Goal: Task Accomplishment & Management: Manage account settings

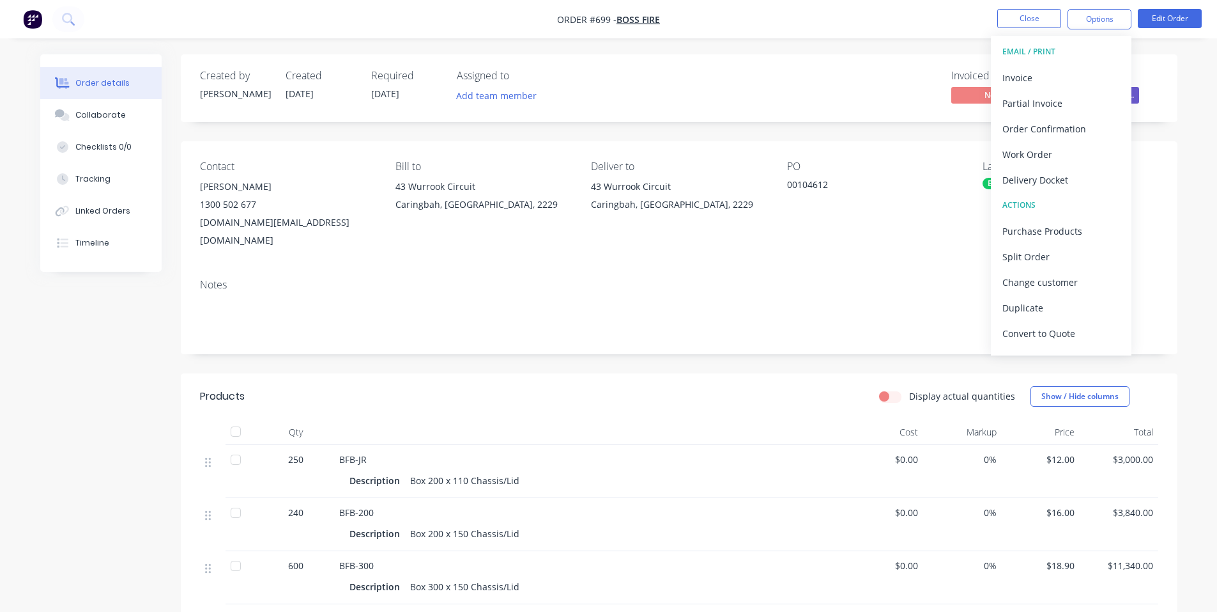
click at [358, 36] on nav "Order #699 - Boss Fire Close Options EMAIL / PRINT Invoice Partial Invoice Orde…" at bounding box center [608, 19] width 1217 height 38
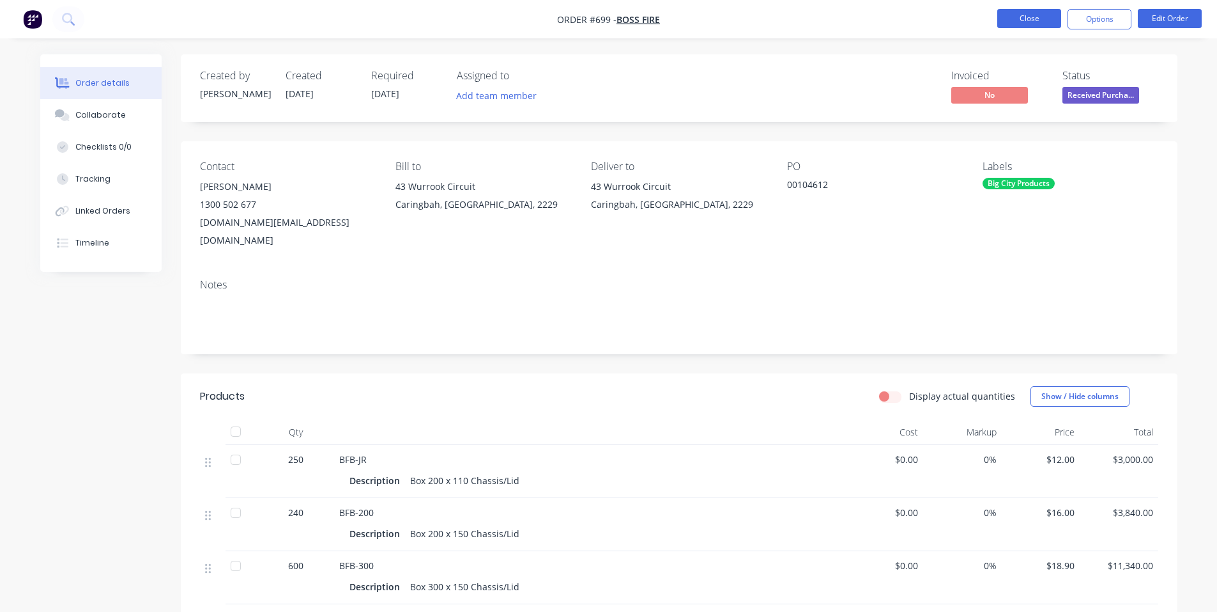
click at [1015, 22] on button "Close" at bounding box center [1029, 18] width 64 height 19
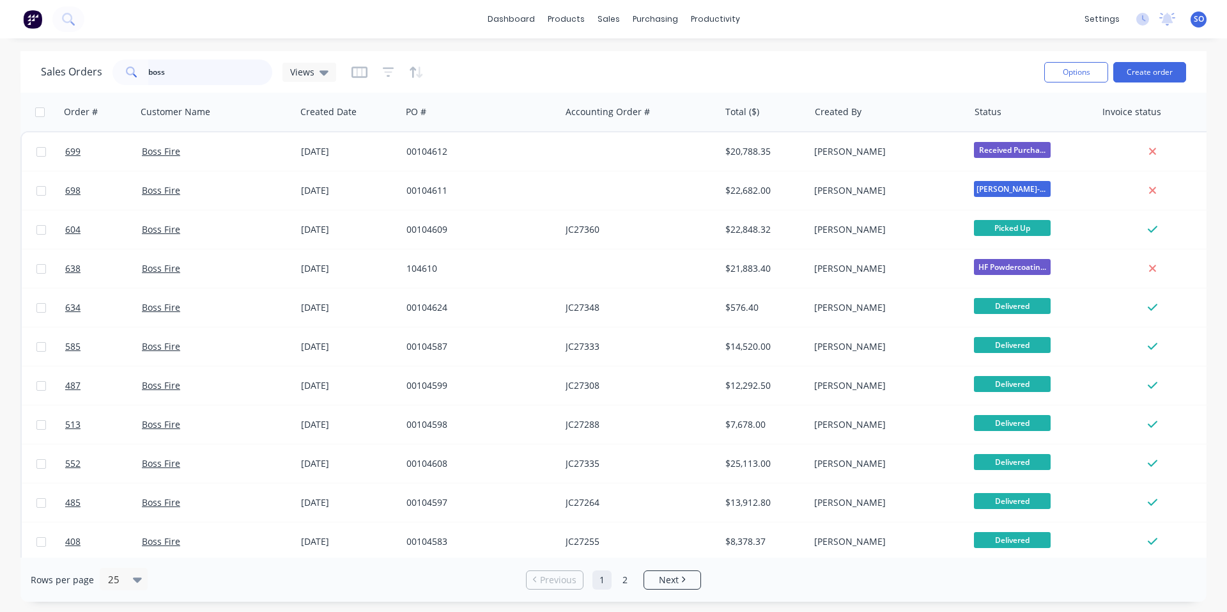
drag, startPoint x: 238, startPoint y: 77, endPoint x: 0, endPoint y: 86, distance: 237.9
click at [54, 107] on div "Sales Orders boss Views Options Create order Order # Customer Name Created Date…" at bounding box center [613, 326] width 1186 height 550
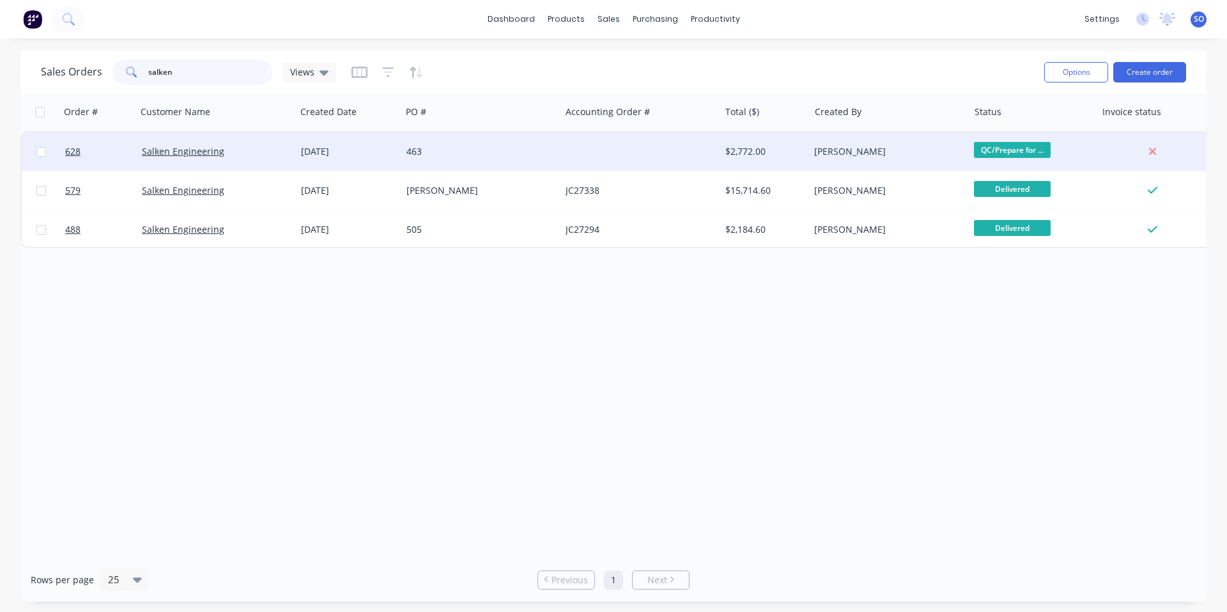
type input "salken"
click at [499, 141] on div "463" at bounding box center [480, 151] width 159 height 38
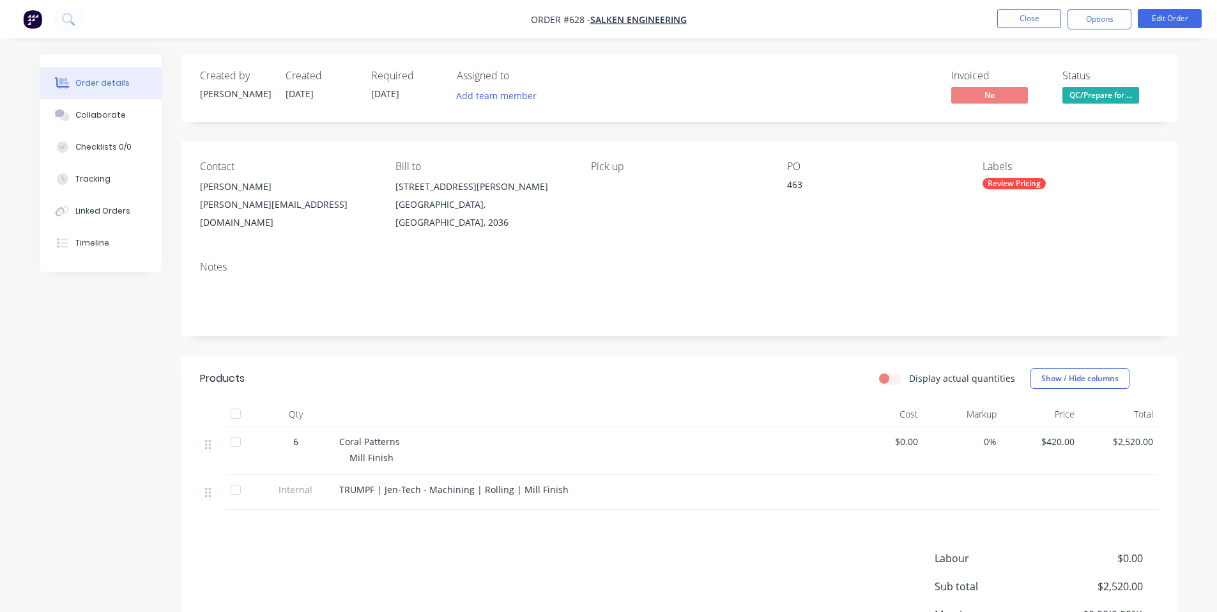
click at [1111, 102] on span "QC/Prepare for ..." at bounding box center [1101, 95] width 77 height 16
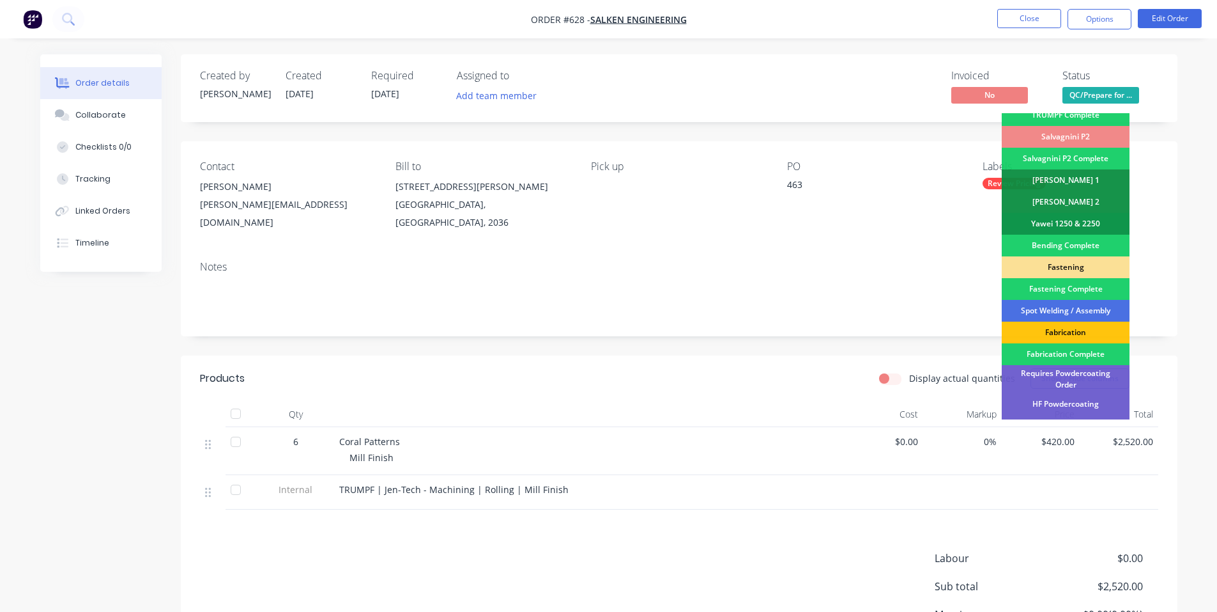
scroll to position [358, 0]
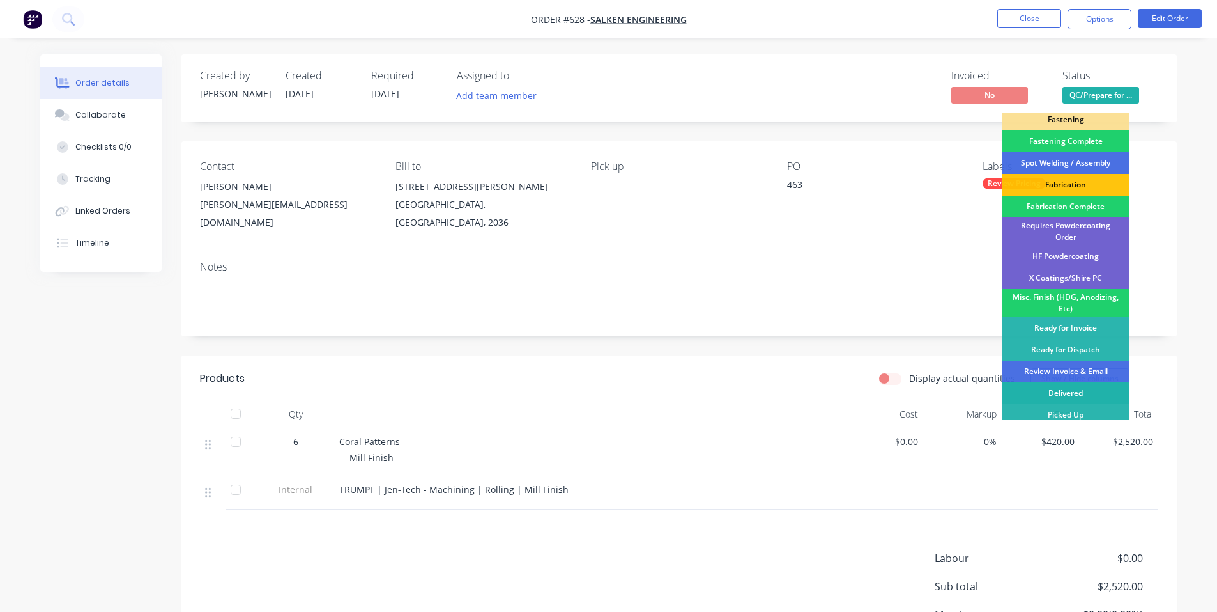
click at [1066, 391] on div "Delivered" at bounding box center [1066, 393] width 128 height 22
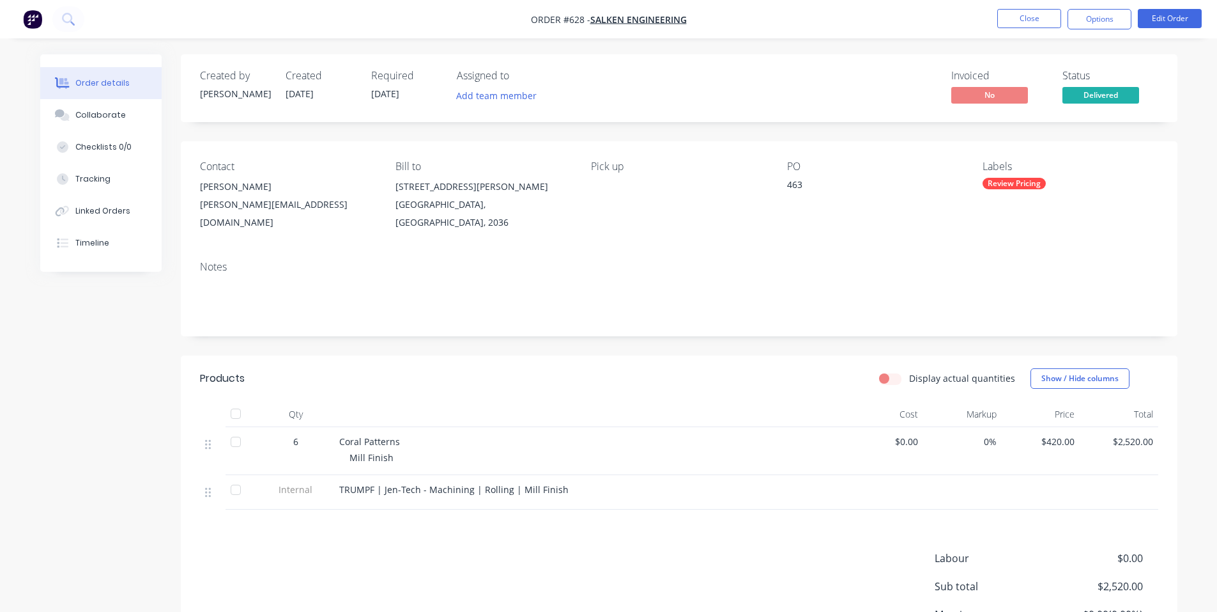
click at [967, 307] on div "Notes" at bounding box center [679, 293] width 997 height 86
click at [111, 107] on button "Collaborate" at bounding box center [100, 115] width 121 height 32
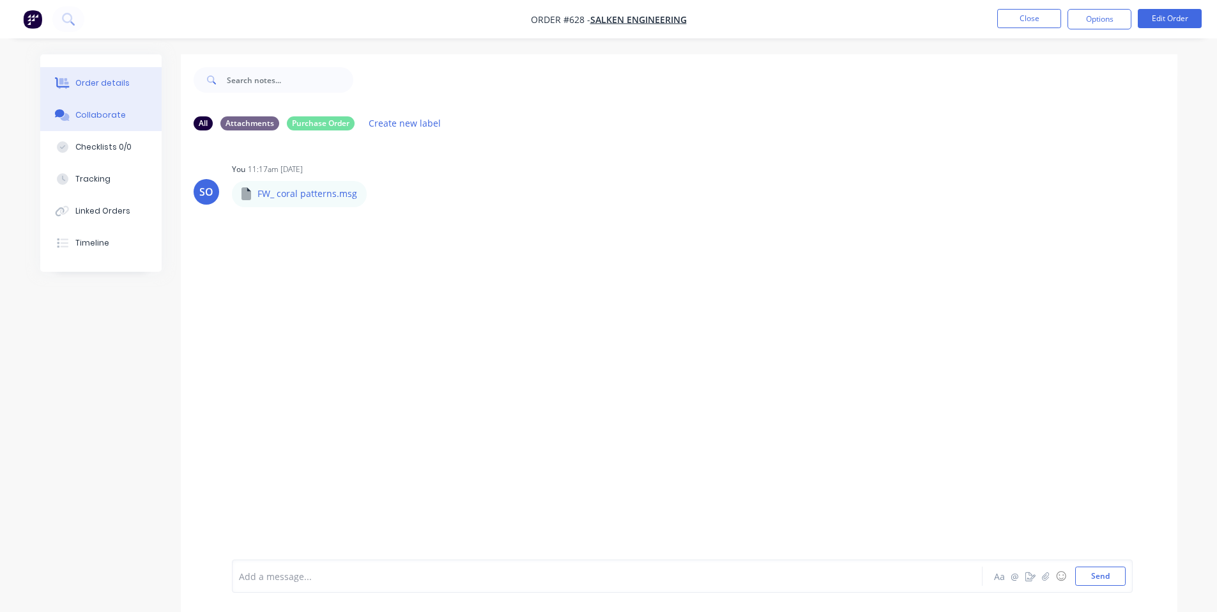
click at [60, 84] on icon at bounding box center [64, 83] width 10 height 11
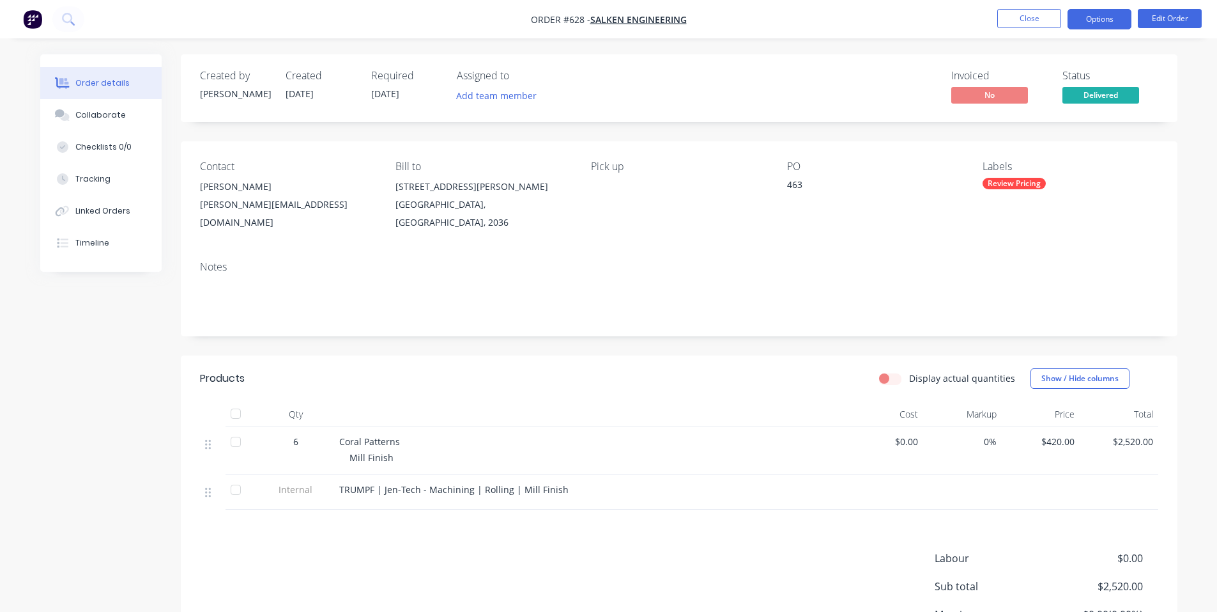
click at [1106, 27] on button "Options" at bounding box center [1100, 19] width 64 height 20
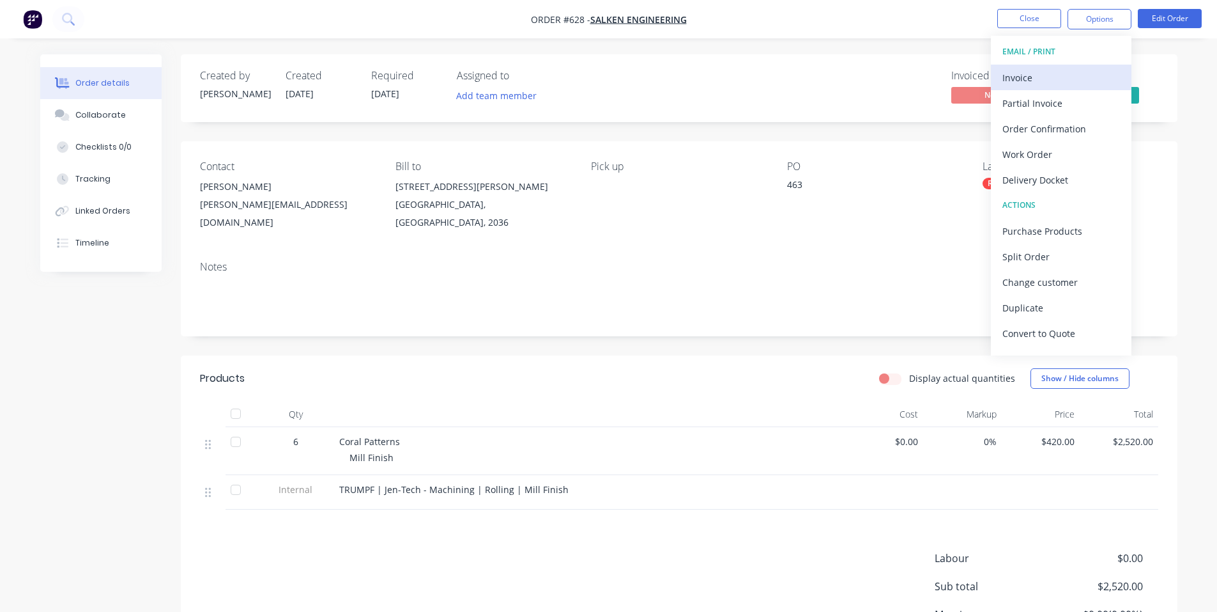
click at [1066, 80] on div "Invoice" at bounding box center [1062, 77] width 118 height 19
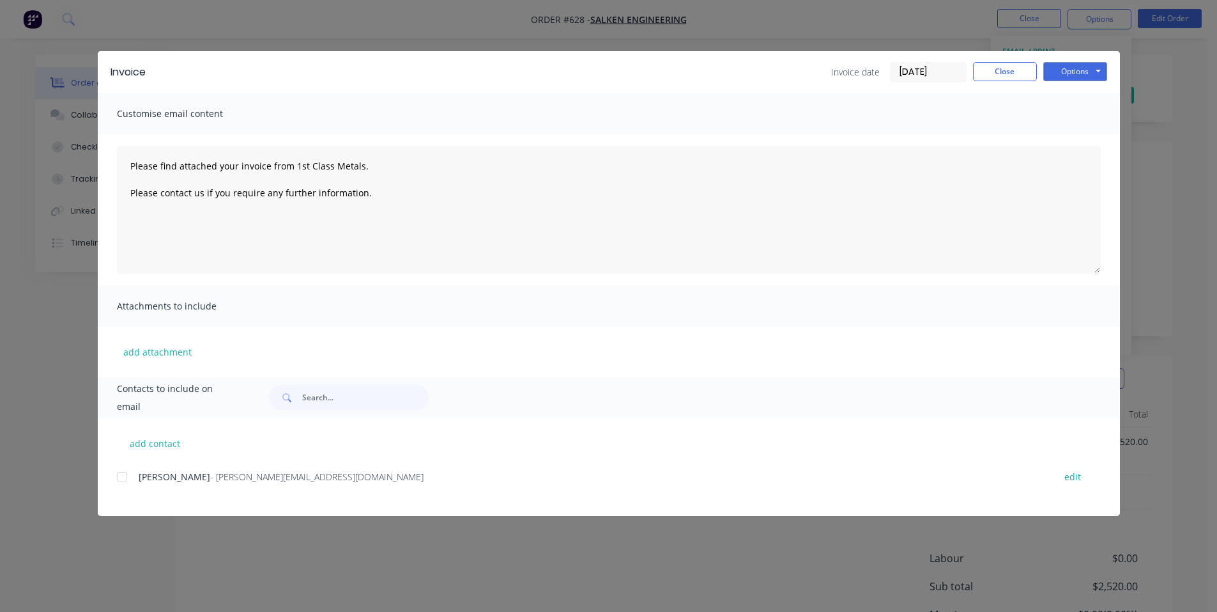
drag, startPoint x: 118, startPoint y: 478, endPoint x: 151, endPoint y: 461, distance: 36.6
click at [118, 477] on div at bounding box center [122, 477] width 26 height 26
click at [1082, 75] on button "Options" at bounding box center [1075, 71] width 64 height 19
click at [1070, 135] on button "Email" at bounding box center [1084, 136] width 82 height 21
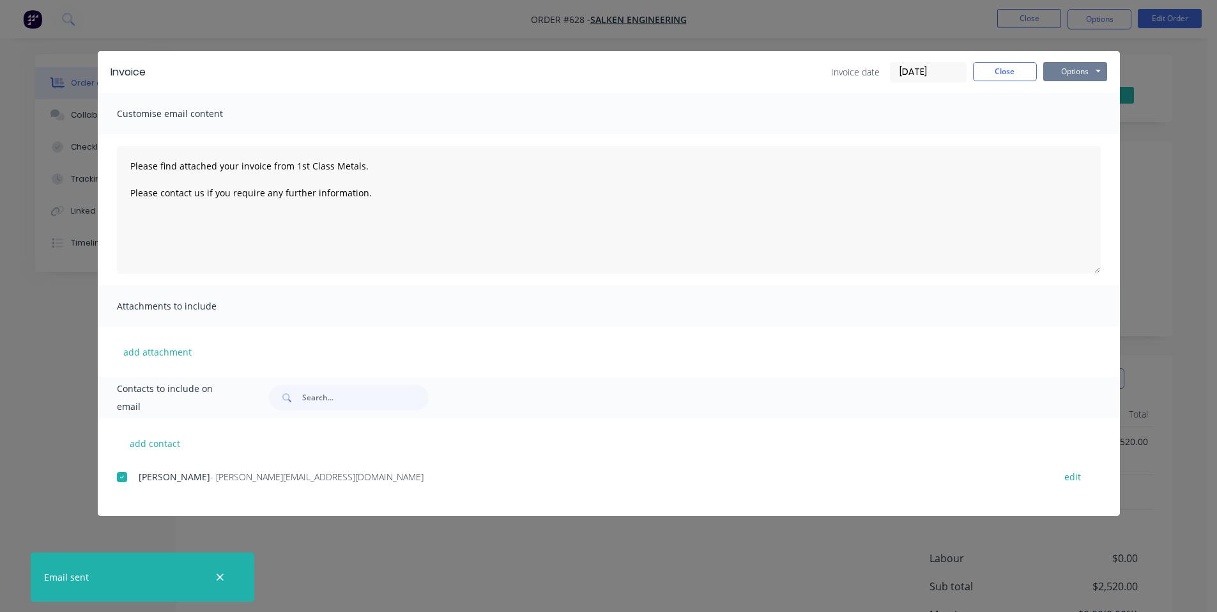
click at [1090, 72] on button "Options" at bounding box center [1075, 71] width 64 height 19
click at [1072, 93] on button "Preview" at bounding box center [1084, 94] width 82 height 21
click at [1069, 68] on button "Options" at bounding box center [1075, 71] width 64 height 19
type textarea "Please find attached your invoice from 1st Class Metals. Please contact us if y…"
click at [1026, 66] on button "Close" at bounding box center [1005, 71] width 64 height 19
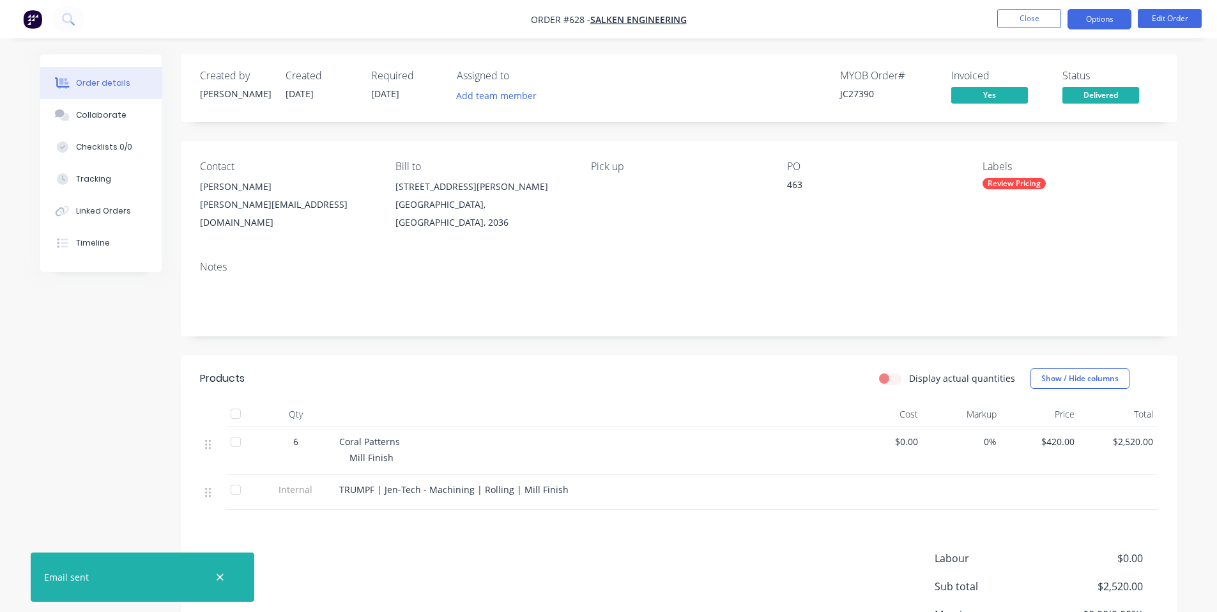
click at [1104, 17] on button "Options" at bounding box center [1100, 19] width 64 height 20
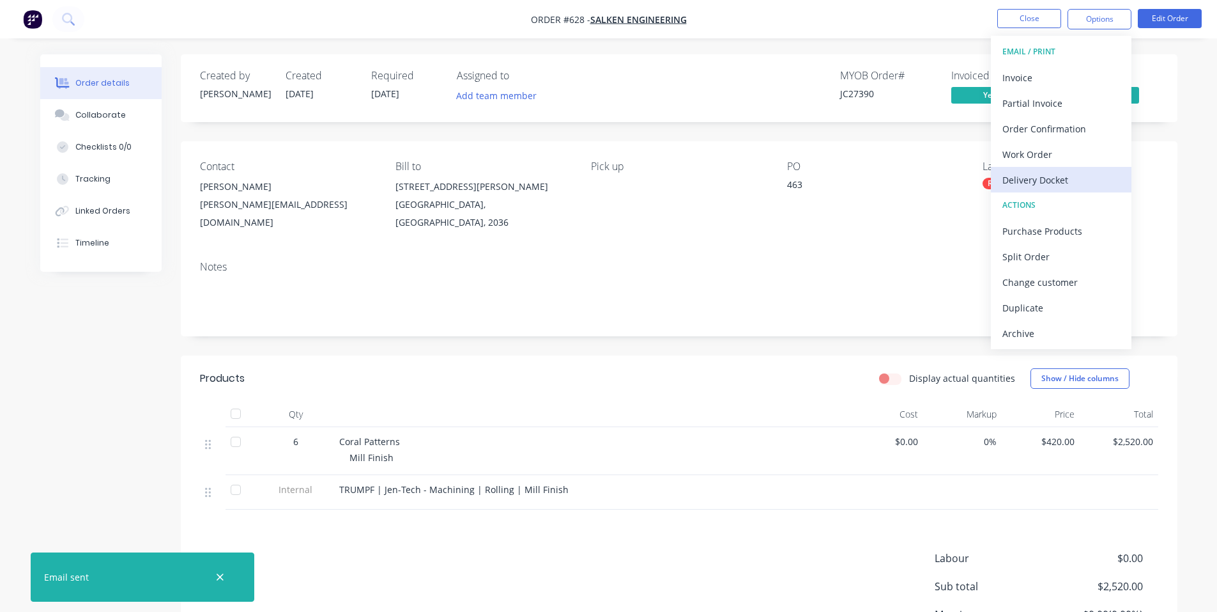
click at [1074, 175] on div "Delivery Docket" at bounding box center [1062, 180] width 118 height 19
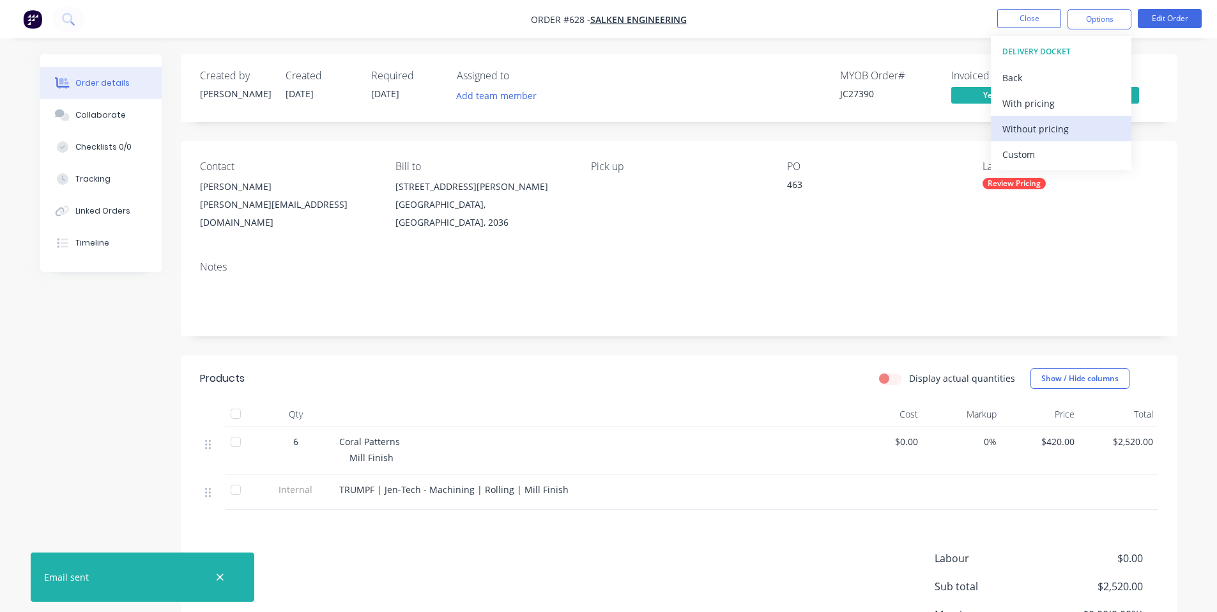
click at [1056, 129] on div "Without pricing" at bounding box center [1062, 128] width 118 height 19
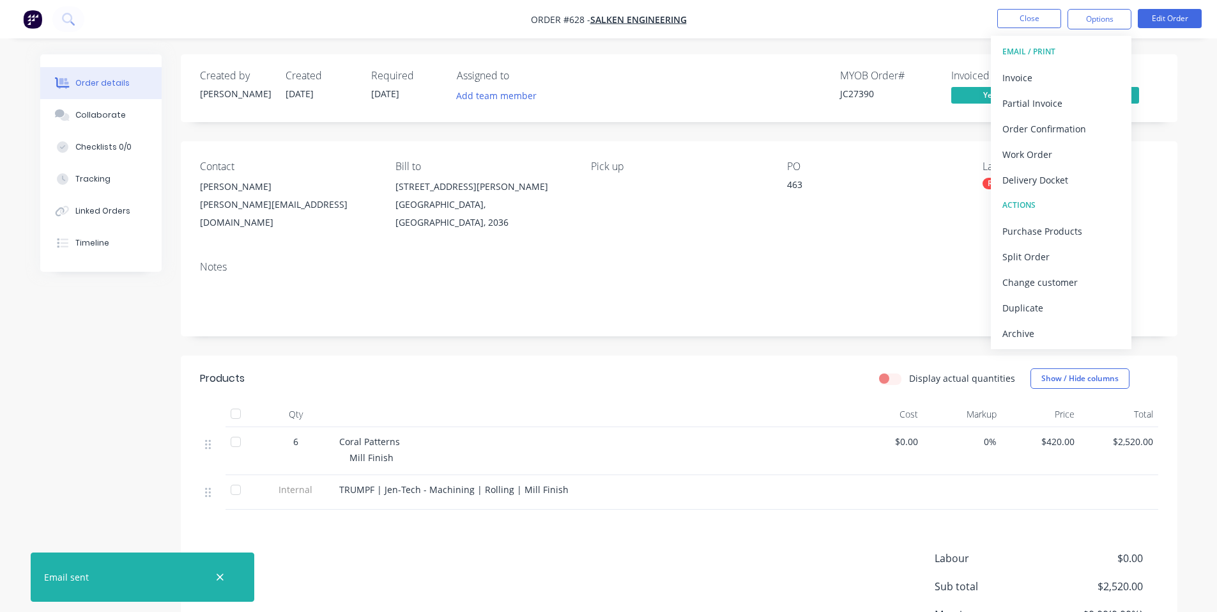
click at [840, 22] on nav "Order #628 - Salken Engineering Close Options EMAIL / PRINT Invoice Partial Inv…" at bounding box center [608, 19] width 1217 height 38
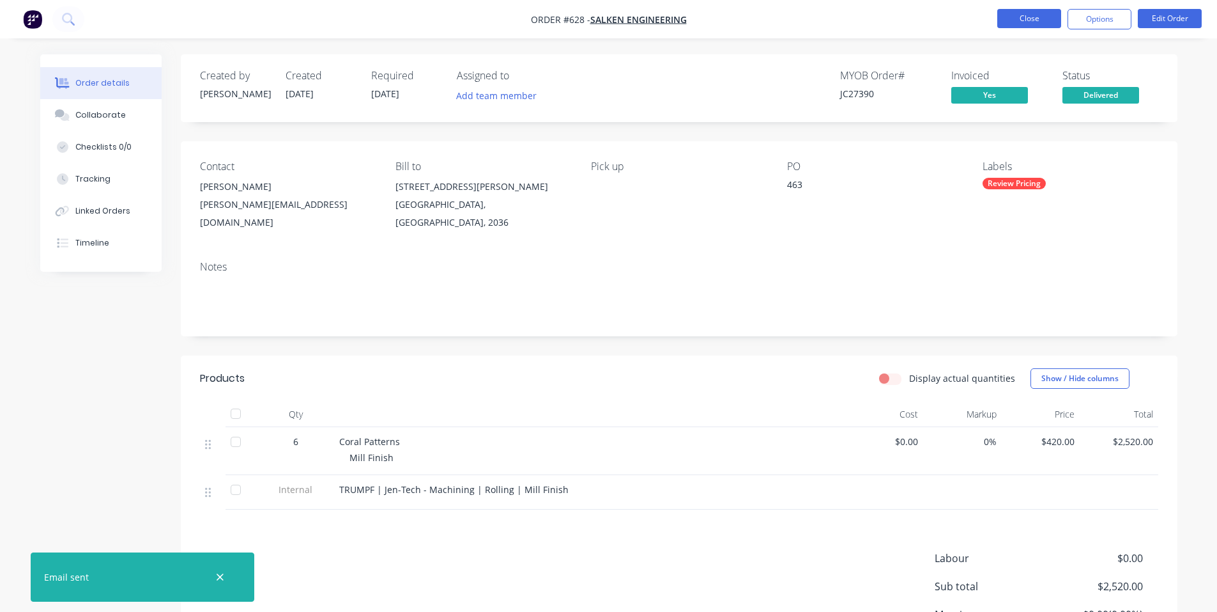
click at [1041, 23] on button "Close" at bounding box center [1029, 18] width 64 height 19
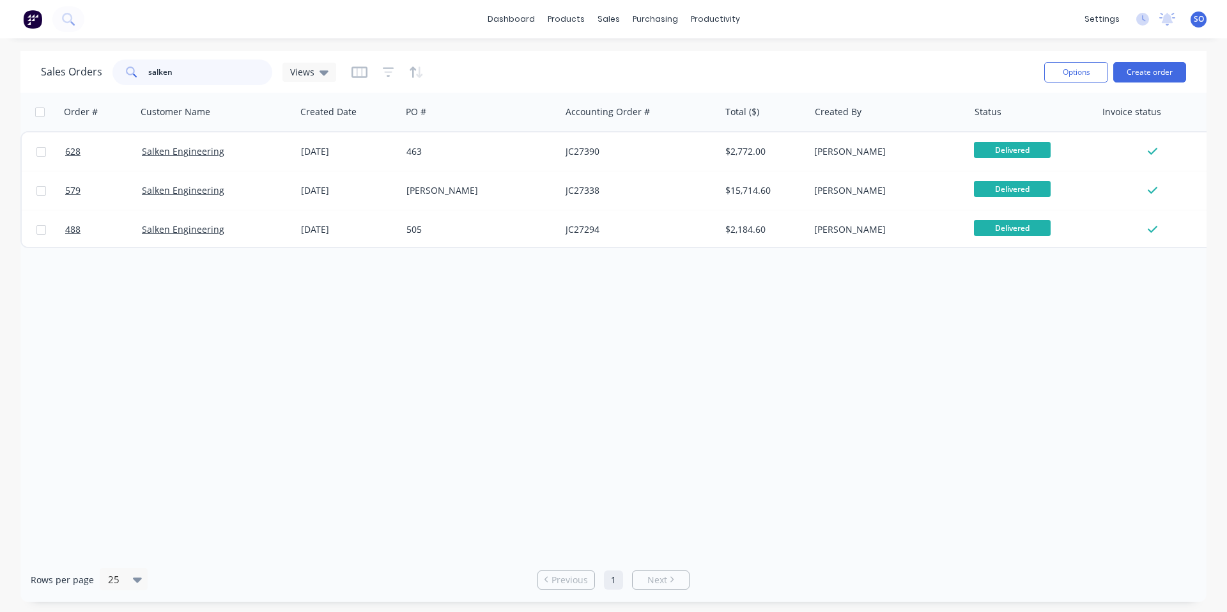
drag, startPoint x: 204, startPoint y: 77, endPoint x: 0, endPoint y: 61, distance: 204.5
click at [0, 61] on div "Sales Orders salken Views Options Create order Order # Customer Name Created Da…" at bounding box center [613, 326] width 1227 height 550
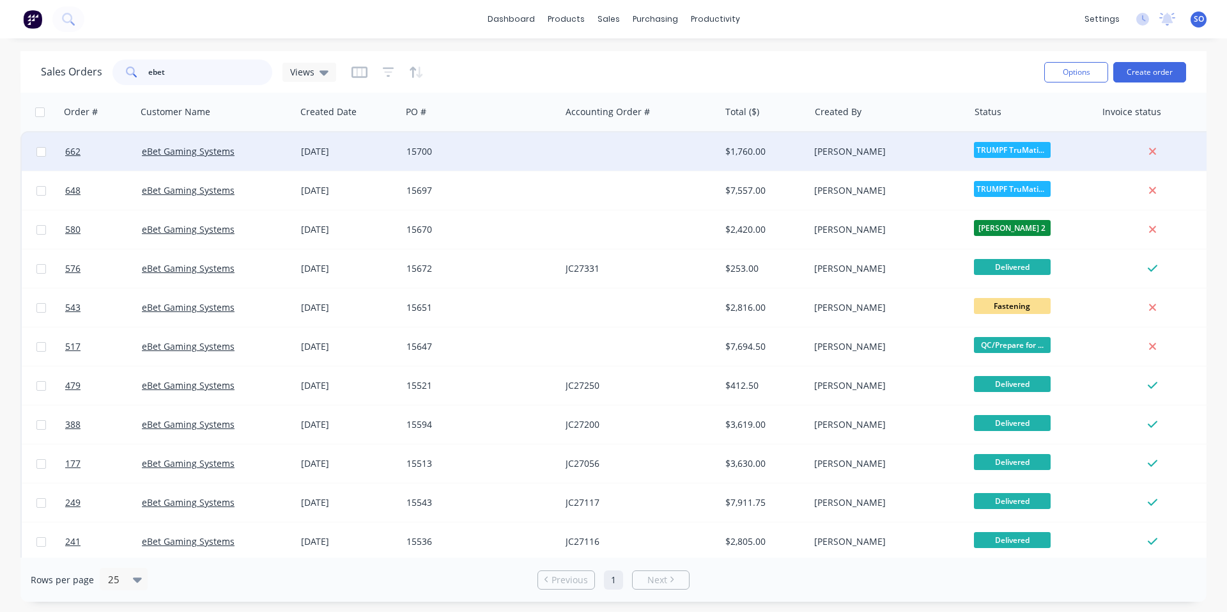
type input "ebet"
click at [551, 158] on div "15700" at bounding box center [480, 151] width 159 height 38
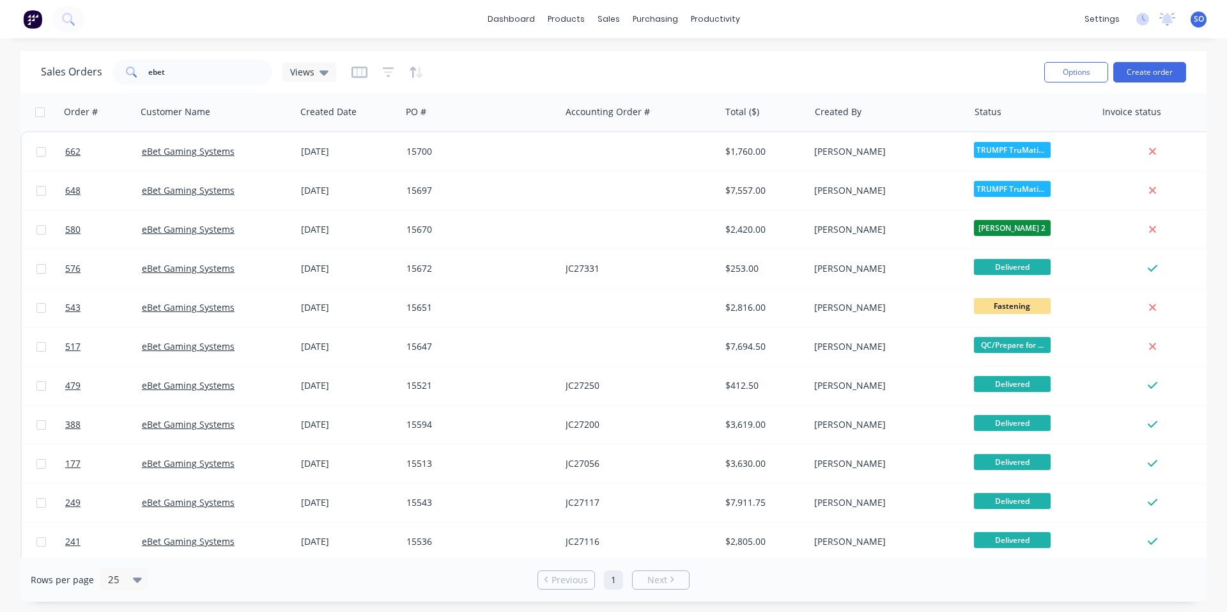
click at [629, 609] on div "dashboard products sales purchasing productivity dashboard products Product Cat…" at bounding box center [613, 306] width 1227 height 612
